Goal: Task Accomplishment & Management: Manage account settings

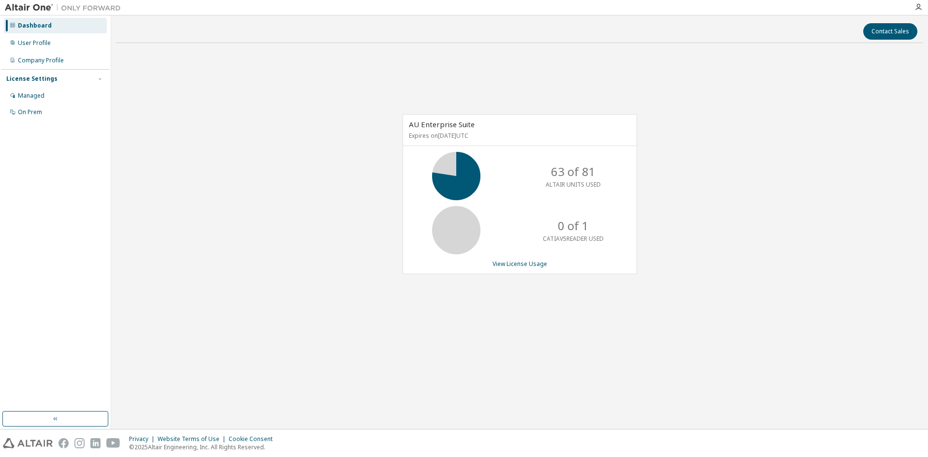
click at [238, 135] on div "AU Enterprise Suite Expires on November 21, 2025 UTC 63 of 81 ALTAIR UNITS USED…" at bounding box center [519, 199] width 807 height 297
click at [210, 102] on div "AU Enterprise Suite Expires on November 21, 2025 UTC 63 of 81 ALTAIR UNITS USED…" at bounding box center [519, 199] width 807 height 297
click at [523, 265] on link "View License Usage" at bounding box center [519, 264] width 55 height 8
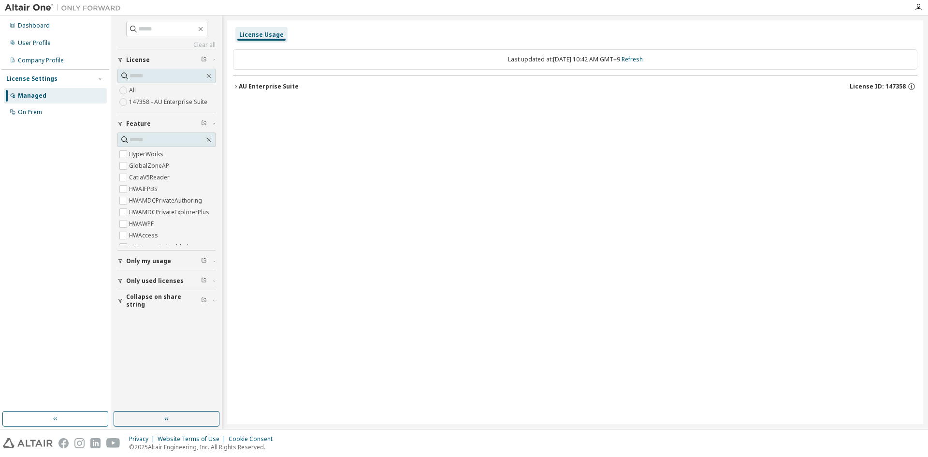
click at [236, 87] on icon "button" at bounding box center [236, 87] width 6 height 6
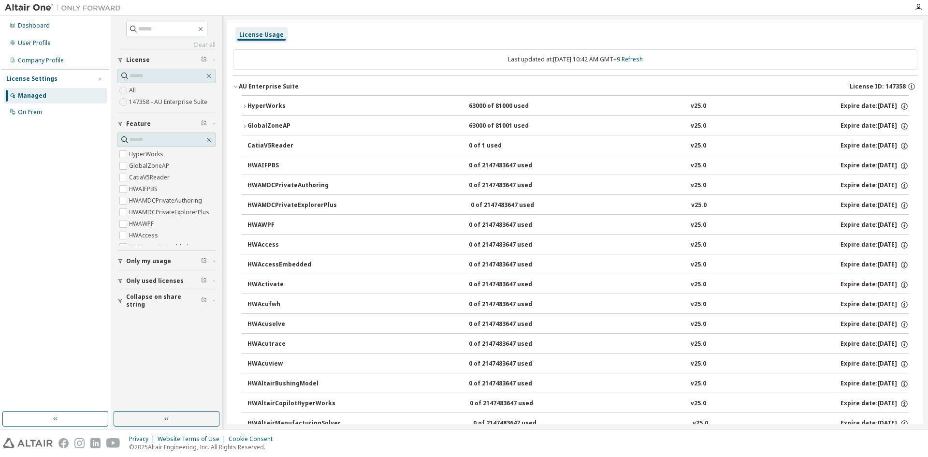
click at [245, 106] on icon "button" at bounding box center [245, 106] width 6 height 6
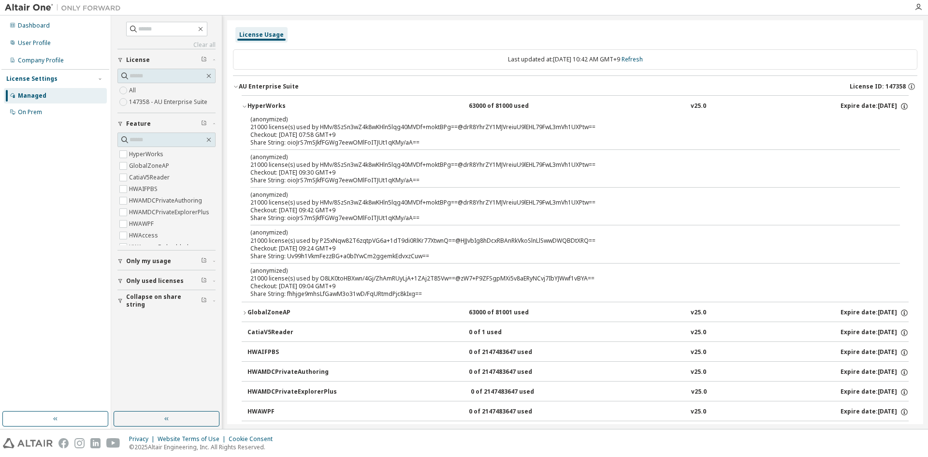
click at [291, 130] on div "(anonymized) 21000 license(s) used by HMv/8SzSn3wZ4k8wKHln5lqg40MVDf+moktBPg==@…" at bounding box center [563, 123] width 626 height 16
click at [148, 280] on span "Only used licenses" at bounding box center [155, 281] width 58 height 8
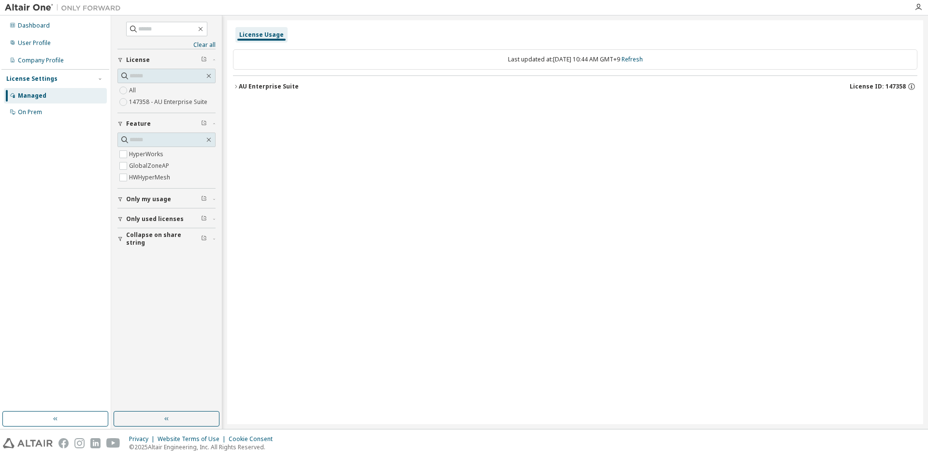
click at [237, 87] on icon "button" at bounding box center [236, 86] width 2 height 3
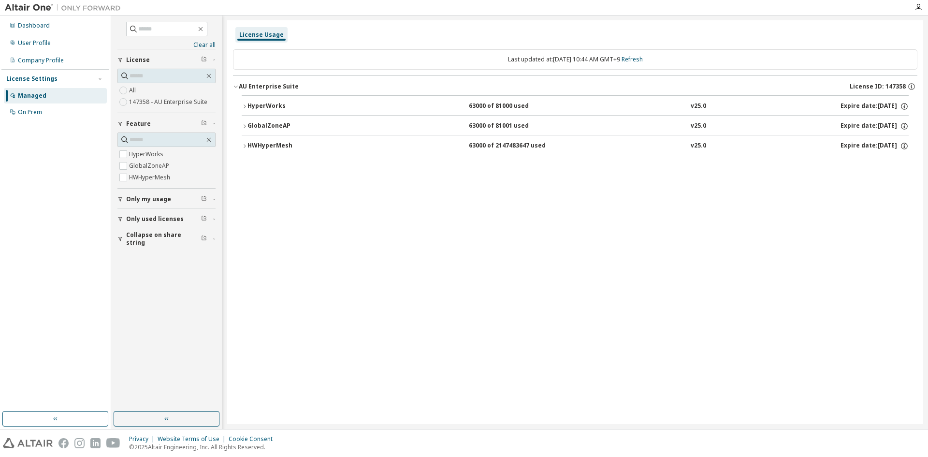
click at [243, 110] on button "HyperWorks 63000 of 81000 used v25.0 Expire date: 2025-11-21" at bounding box center [575, 106] width 667 height 21
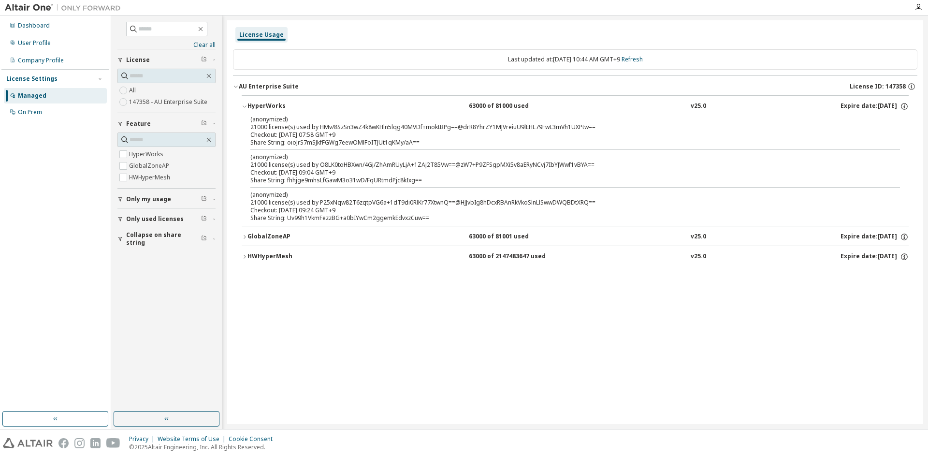
drag, startPoint x: 256, startPoint y: 126, endPoint x: 368, endPoint y: 138, distance: 112.8
click at [368, 138] on div "(anonymized) 21000 license(s) used by HMv/8SzSn3wZ4k8wKHln5lqg40MVDf+moktBPg==@…" at bounding box center [563, 130] width 626 height 31
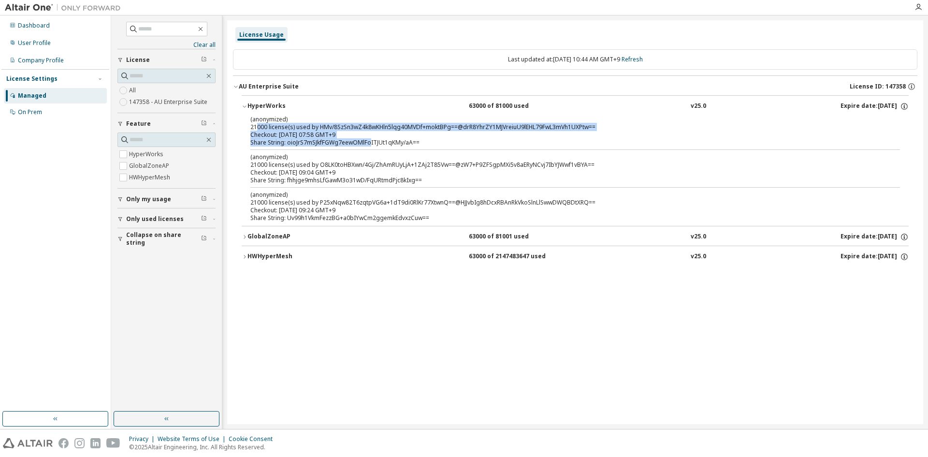
click at [340, 124] on div "(anonymized) 21000 license(s) used by HMv/8SzSn3wZ4k8wKHln5lqg40MVDf+moktBPg==@…" at bounding box center [563, 123] width 626 height 16
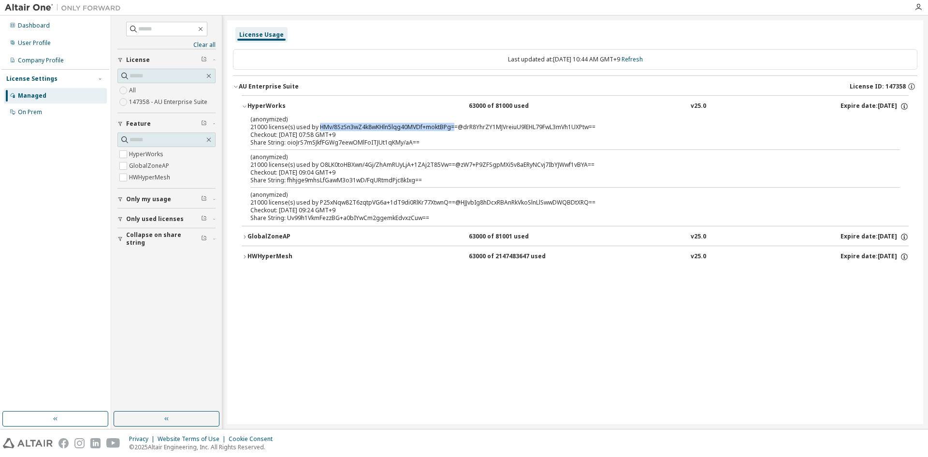
drag, startPoint x: 318, startPoint y: 126, endPoint x: 452, endPoint y: 127, distance: 134.8
click at [452, 127] on div "(anonymized) 21000 license(s) used by HMv/8SzSn3wZ4k8wKHln5lqg40MVDf+moktBPg==@…" at bounding box center [563, 123] width 626 height 16
click at [246, 233] on button "GlobalZoneAP 63000 of 81001 used v25.0 Expire date: 2025-11-21" at bounding box center [575, 236] width 667 height 21
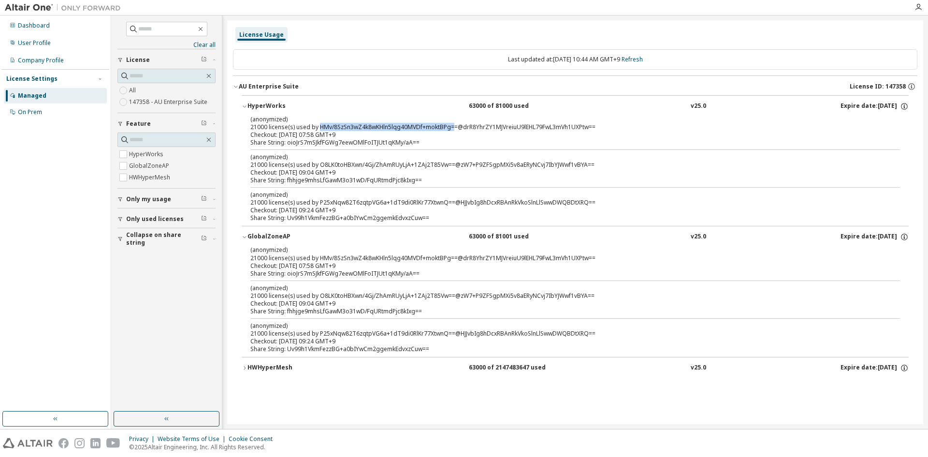
click at [242, 367] on icon "button" at bounding box center [245, 368] width 6 height 6
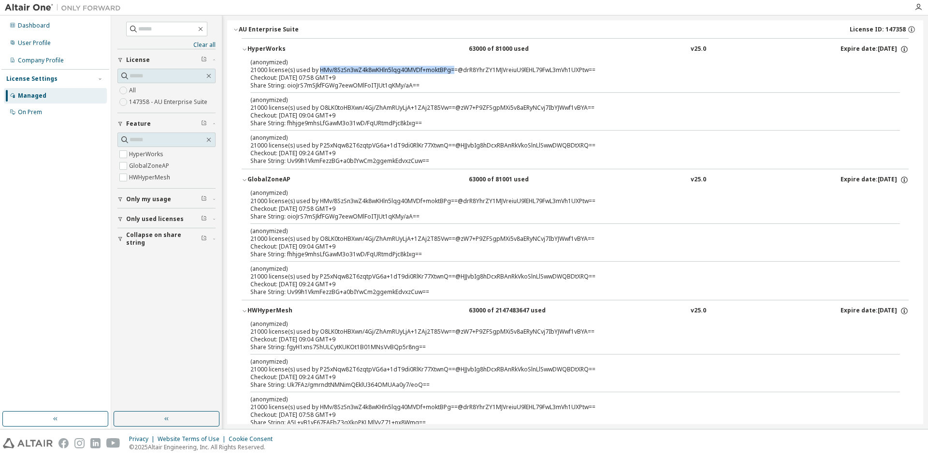
scroll to position [81, 0]
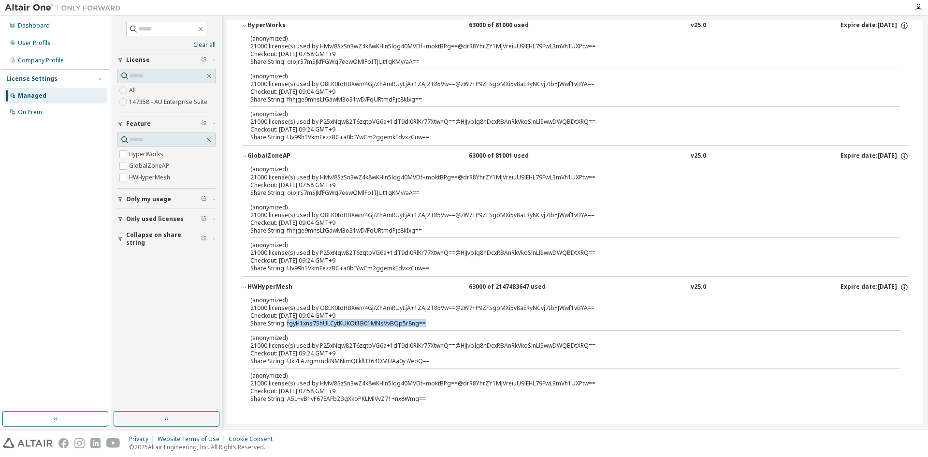
drag, startPoint x: 287, startPoint y: 323, endPoint x: 436, endPoint y: 329, distance: 150.0
click at [436, 329] on div "(anonymized) 21000 license(s) used by O8LK0toHBXwn/4Gj/ZhAmRUyLjA+1ZAj2T85Vw==@…" at bounding box center [575, 351] width 667 height 111
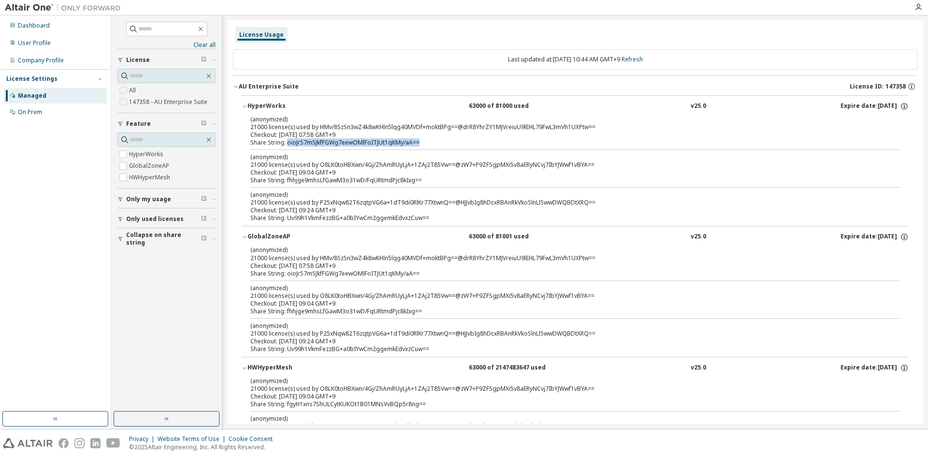
drag, startPoint x: 421, startPoint y: 144, endPoint x: 288, endPoint y: 144, distance: 133.4
click at [288, 144] on div "Share String: oioJrS7mSJkfFGWg7eewOMlFoITJUt1qKMy/aA==" at bounding box center [563, 143] width 626 height 8
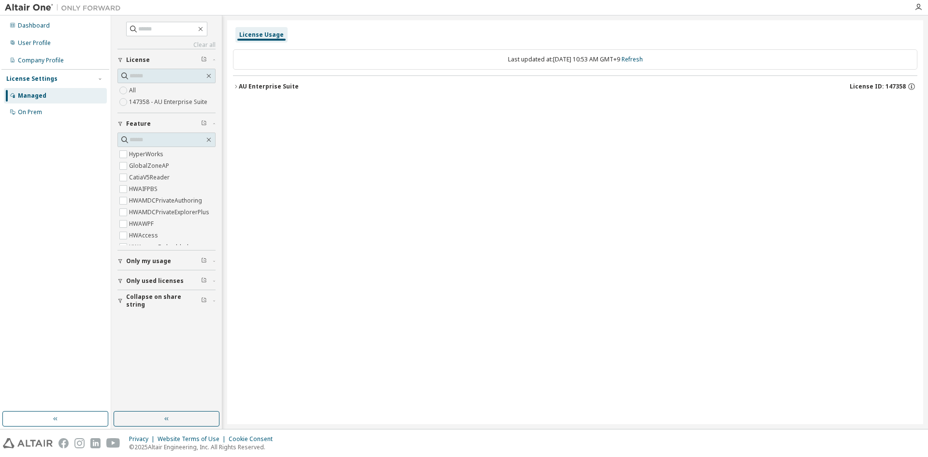
click at [237, 89] on button "AU Enterprise Suite License ID: 147358" at bounding box center [575, 86] width 684 height 21
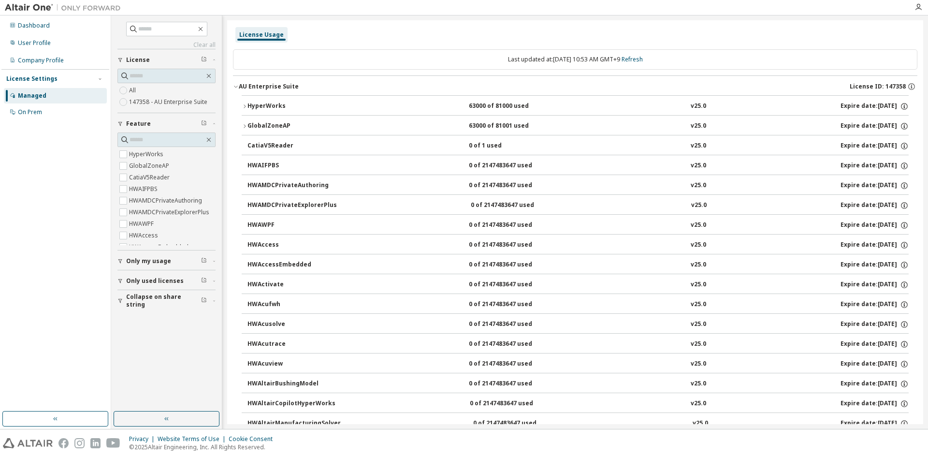
click at [243, 108] on icon "button" at bounding box center [245, 106] width 6 height 6
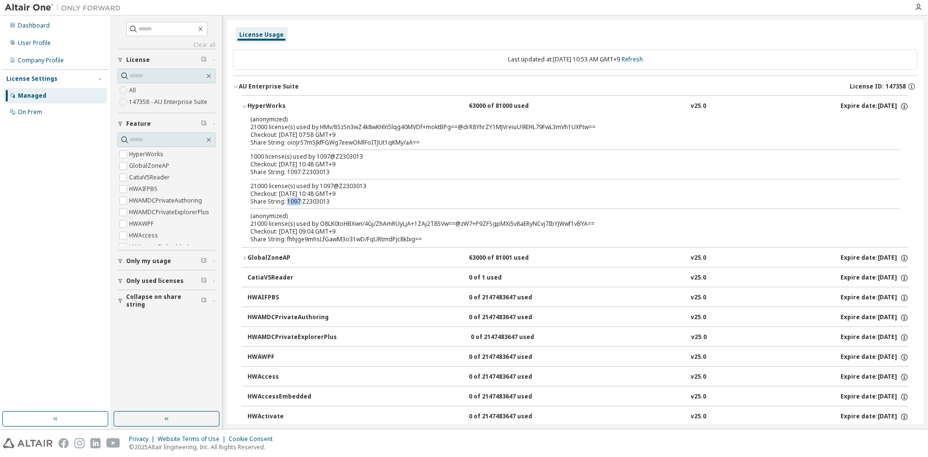
drag, startPoint x: 300, startPoint y: 201, endPoint x: 287, endPoint y: 201, distance: 12.6
click at [287, 201] on div "Share String: 1097:Z2303013" at bounding box center [563, 202] width 626 height 8
click at [372, 203] on div "Share String: 1097:Z2303013" at bounding box center [563, 202] width 626 height 8
click at [642, 60] on link "Refresh" at bounding box center [632, 59] width 21 height 8
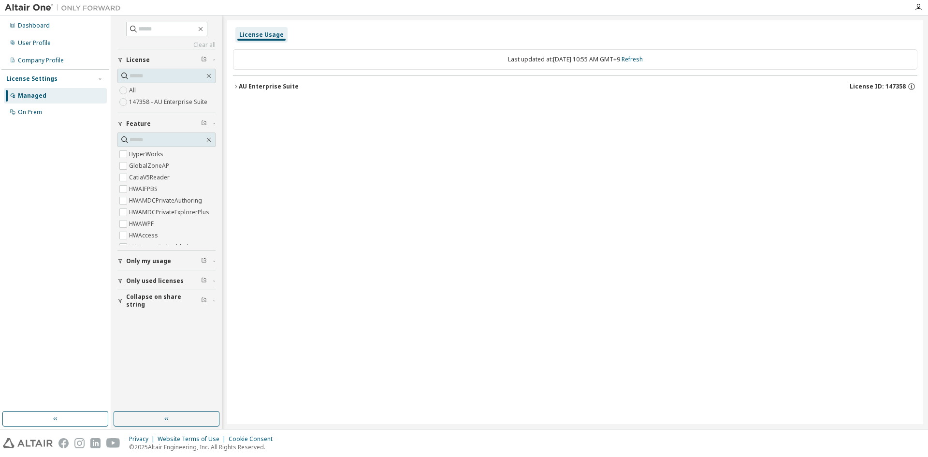
click at [232, 89] on div "License Usage Last updated at: Thu 2025-09-11 10:55 AM GMT+9 Refresh AU Enterpr…" at bounding box center [575, 222] width 696 height 404
click at [238, 87] on icon "button" at bounding box center [236, 87] width 6 height 6
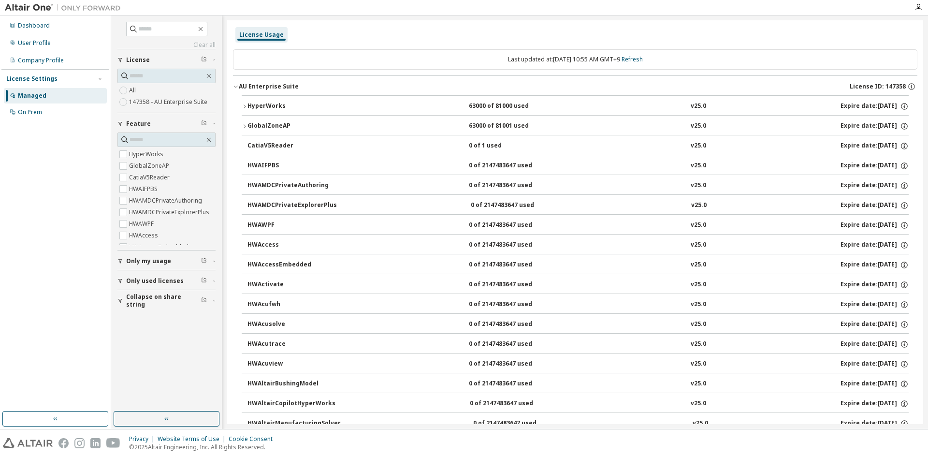
click at [244, 107] on icon "button" at bounding box center [245, 106] width 6 height 6
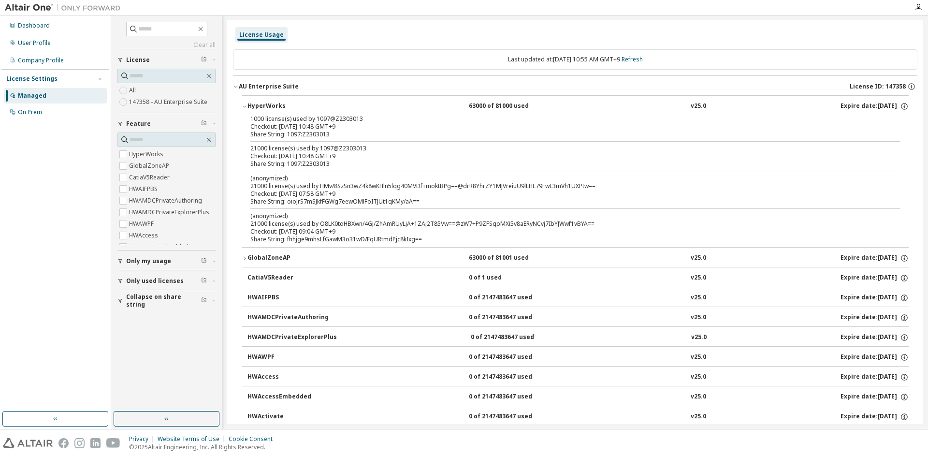
click at [29, 97] on div "Managed" at bounding box center [32, 96] width 29 height 8
click at [206, 75] on icon "button" at bounding box center [209, 76] width 8 height 8
click at [145, 421] on button "button" at bounding box center [167, 418] width 106 height 15
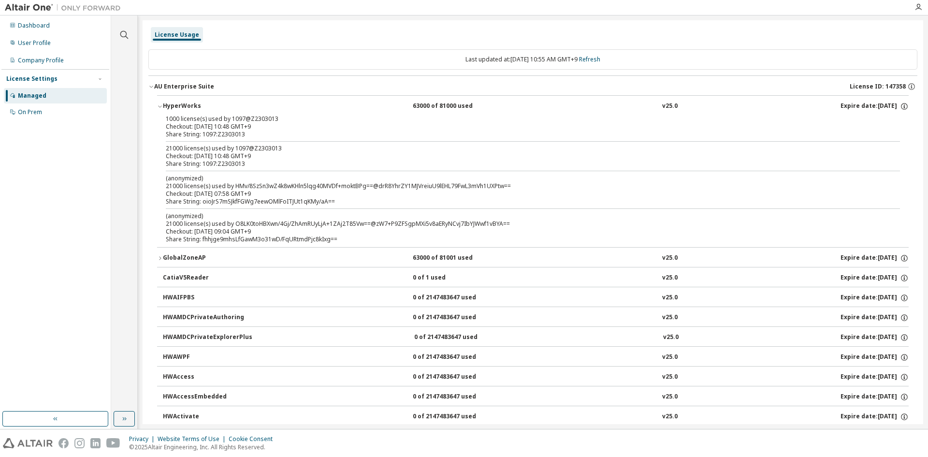
click at [153, 87] on icon "button" at bounding box center [151, 87] width 6 height 6
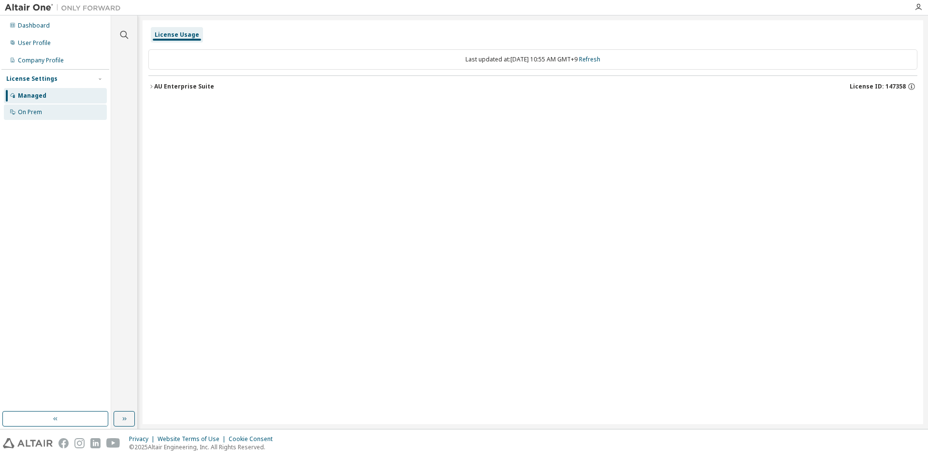
click at [23, 116] on div "On Prem" at bounding box center [30, 112] width 24 height 8
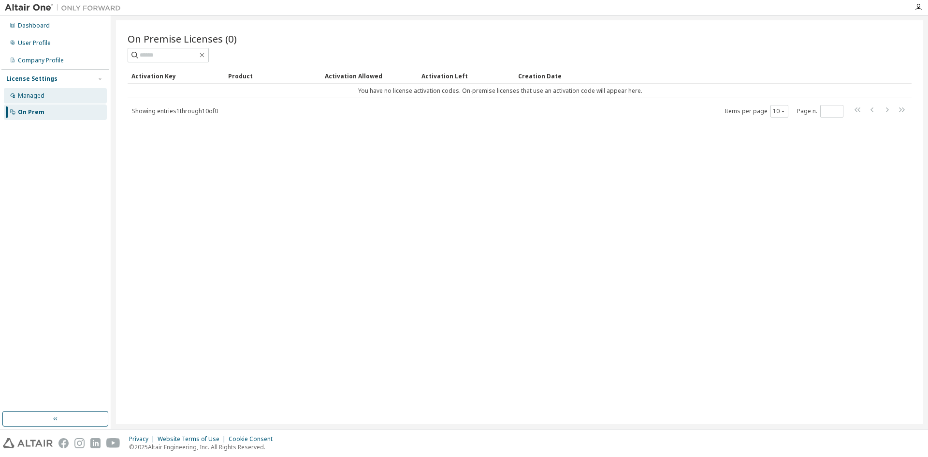
click at [34, 99] on div "Managed" at bounding box center [31, 96] width 27 height 8
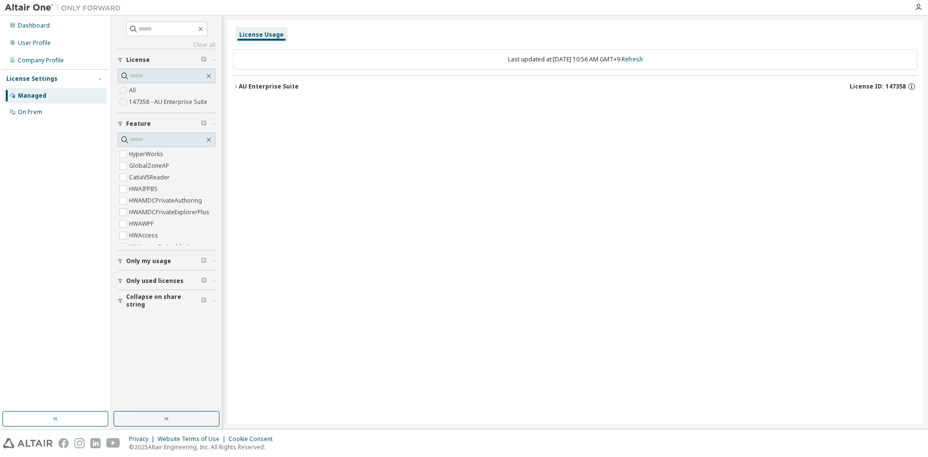
click at [215, 60] on icon "button" at bounding box center [214, 59] width 6 height 3
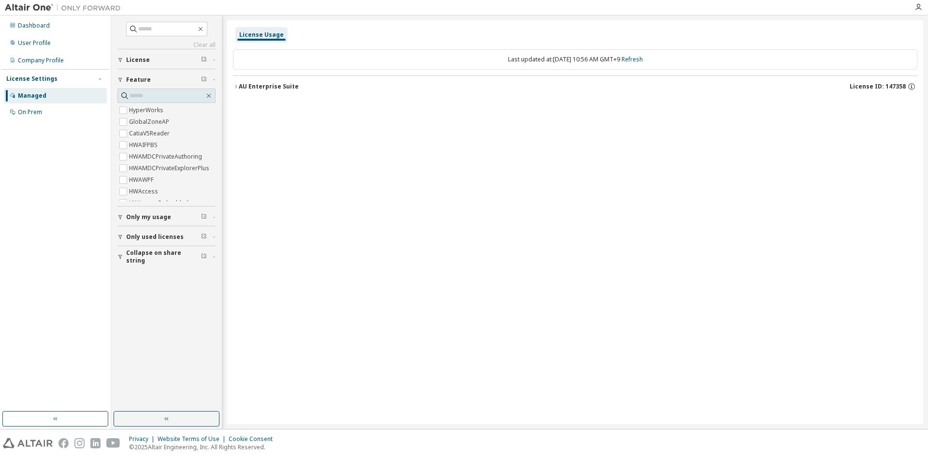
click at [215, 60] on icon "button" at bounding box center [214, 59] width 6 height 3
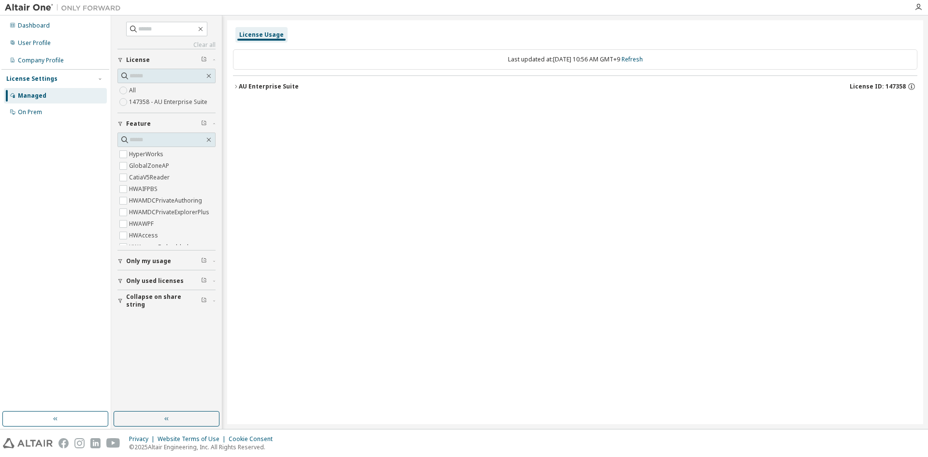
click at [235, 88] on icon "button" at bounding box center [236, 86] width 2 height 3
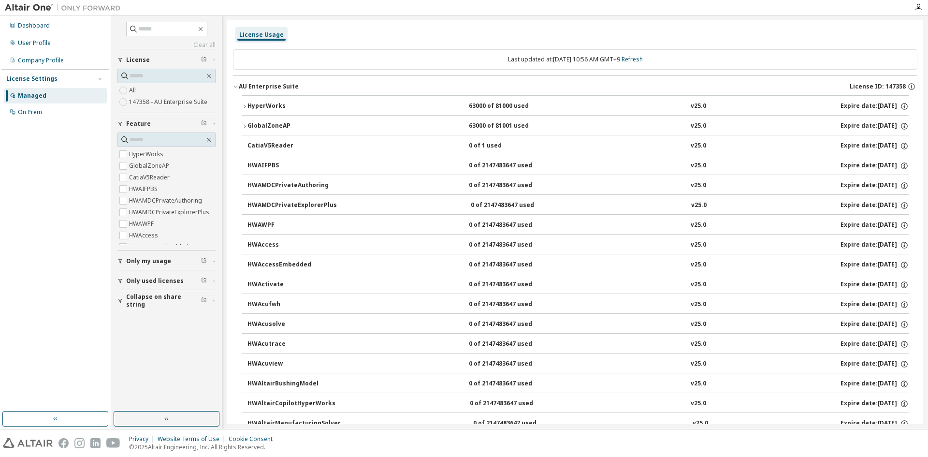
click at [273, 105] on div "HyperWorks" at bounding box center [290, 106] width 87 height 9
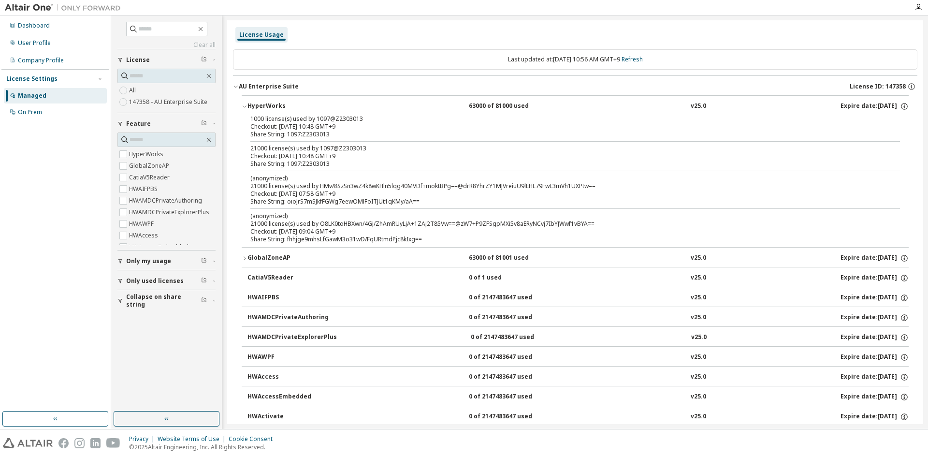
drag, startPoint x: 273, startPoint y: 105, endPoint x: 262, endPoint y: 105, distance: 10.6
click at [262, 105] on div "HyperWorks" at bounding box center [290, 106] width 87 height 9
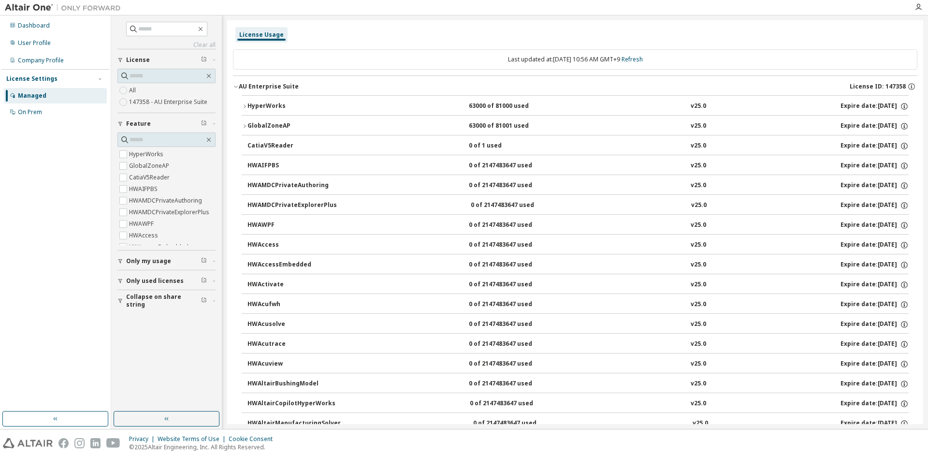
click at [261, 86] on div "AU Enterprise Suite" at bounding box center [269, 87] width 60 height 8
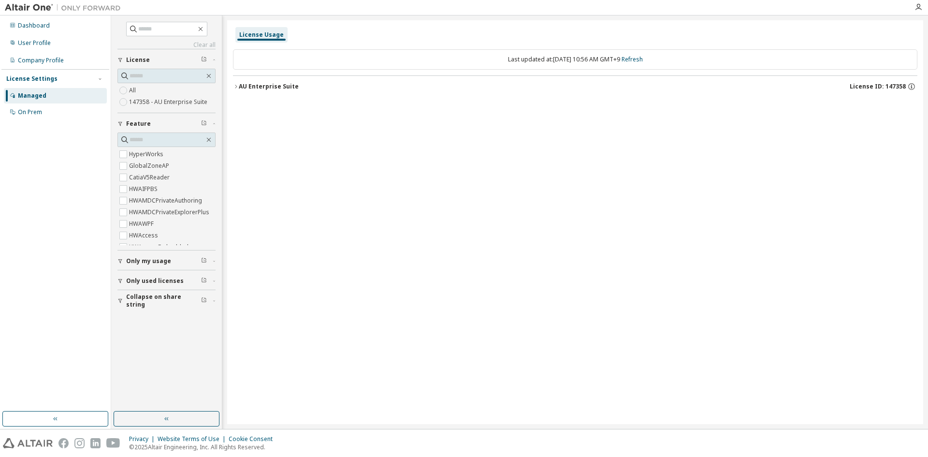
click at [259, 86] on div "AU Enterprise Suite" at bounding box center [269, 87] width 60 height 8
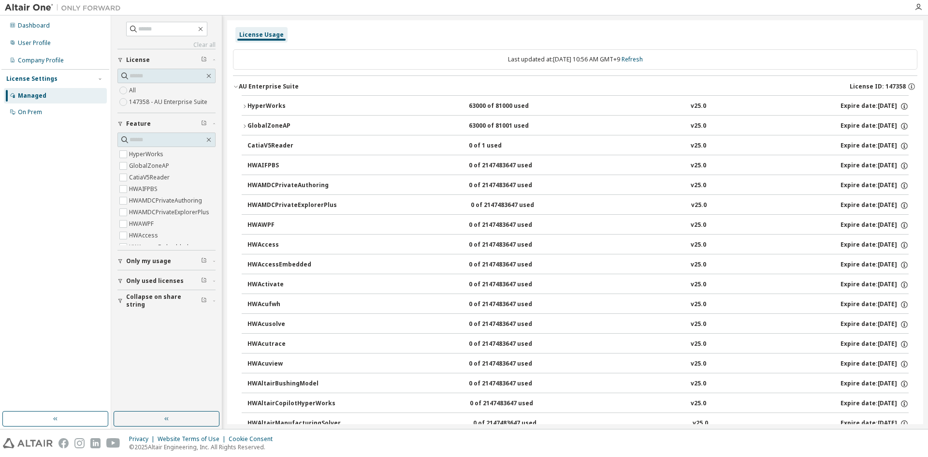
click at [916, 8] on icon "button" at bounding box center [918, 7] width 8 height 8
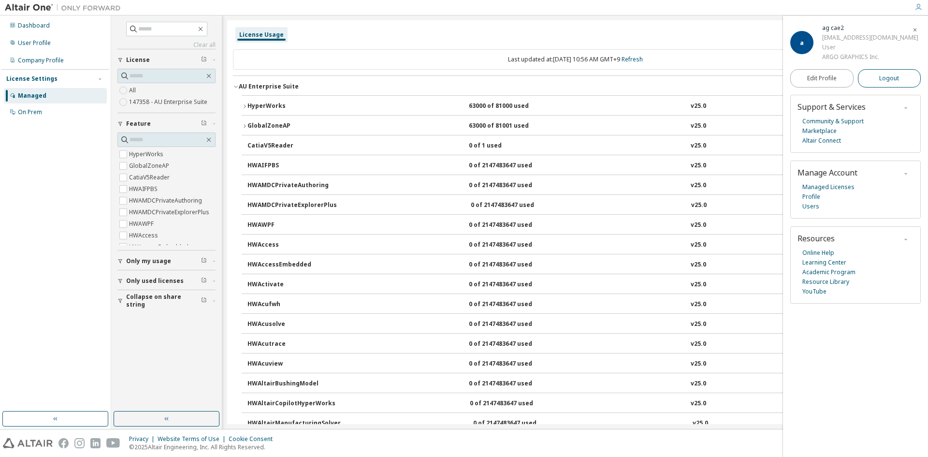
click at [882, 81] on span "Logout" at bounding box center [889, 78] width 20 height 10
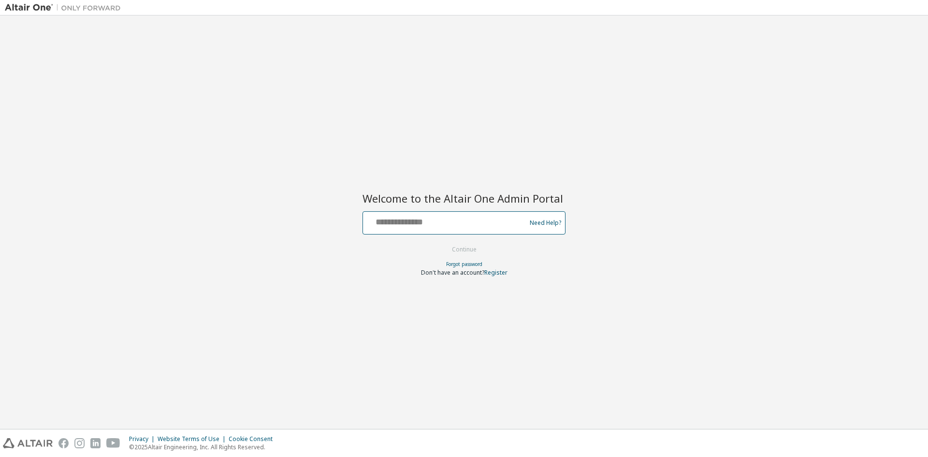
click at [476, 219] on input "text" at bounding box center [446, 221] width 158 height 14
type input "**********"
drag, startPoint x: 479, startPoint y: 250, endPoint x: 523, endPoint y: 258, distance: 44.6
click at [479, 250] on button "Continue" at bounding box center [464, 249] width 45 height 14
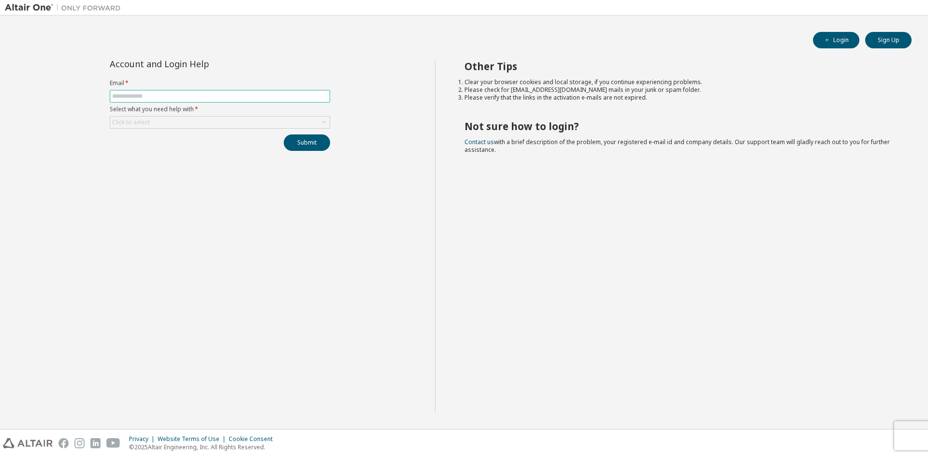
click at [190, 98] on input "text" at bounding box center [220, 96] width 216 height 8
type input "**********"
click at [188, 123] on div "Click to select" at bounding box center [219, 122] width 219 height 12
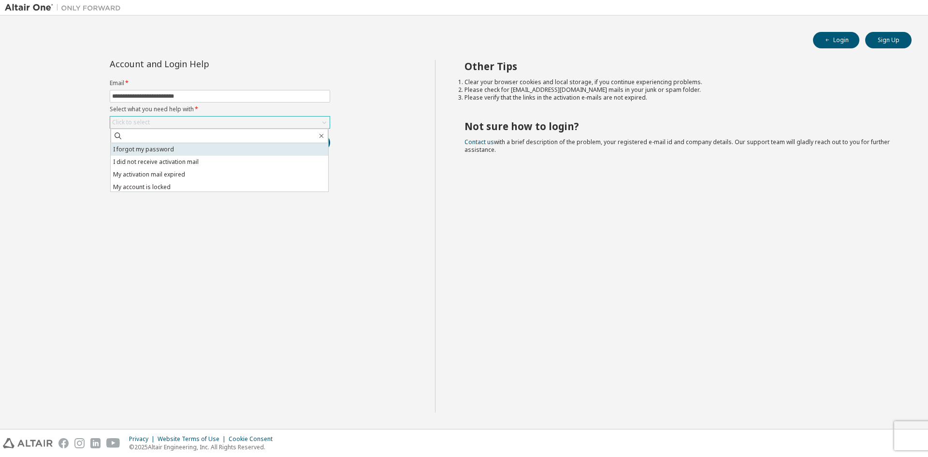
click at [181, 149] on li "I forgot my password" at bounding box center [219, 149] width 217 height 13
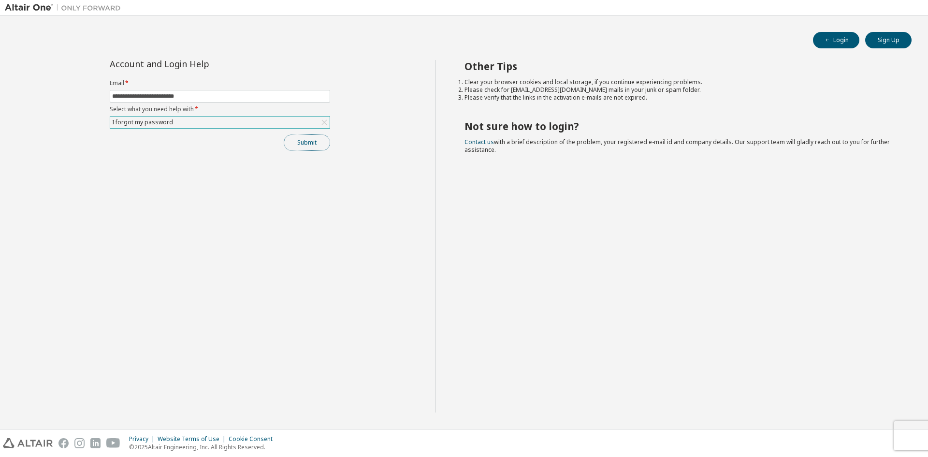
click at [304, 143] on button "Submit" at bounding box center [307, 142] width 46 height 16
